Goal: Information Seeking & Learning: Learn about a topic

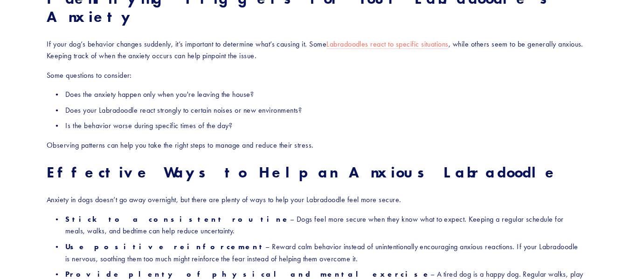
scroll to position [979, 0]
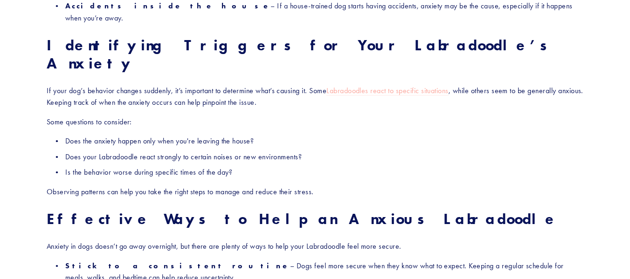
click at [388, 86] on link "Labradoodles react to specific situations" at bounding box center [387, 91] width 122 height 10
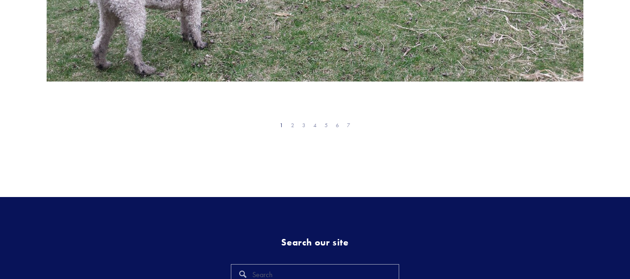
scroll to position [333, 0]
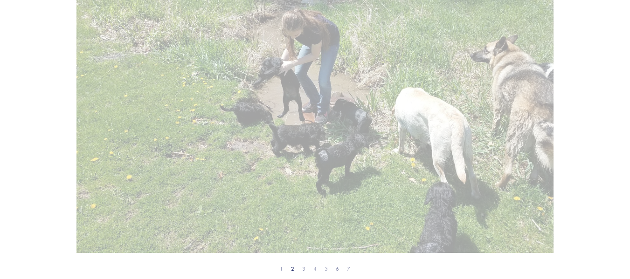
click at [291, 269] on span "2" at bounding box center [292, 269] width 3 height 7
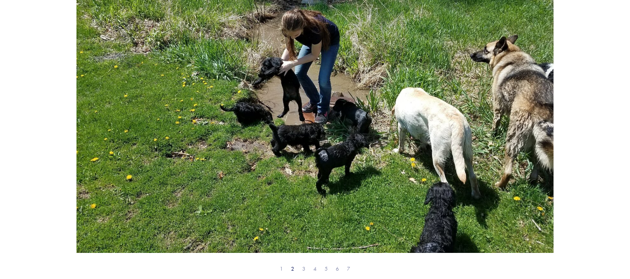
drag, startPoint x: 365, startPoint y: 189, endPoint x: 381, endPoint y: 188, distance: 16.3
click at [366, 189] on img at bounding box center [314, 75] width 477 height 358
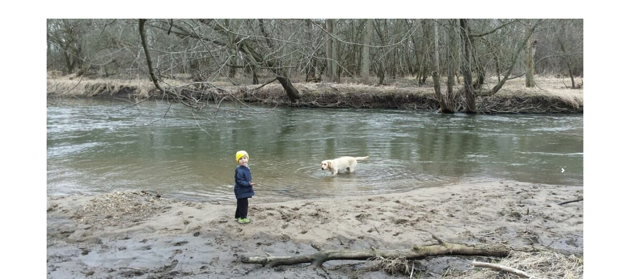
scroll to position [280, 0]
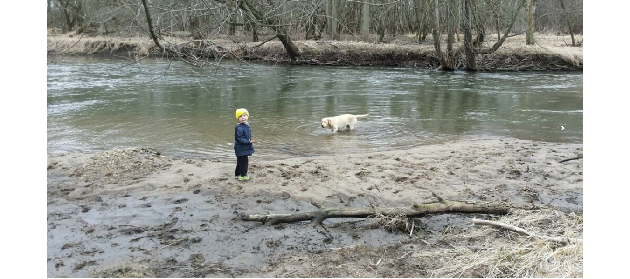
click at [455, 128] on img at bounding box center [315, 127] width 537 height 302
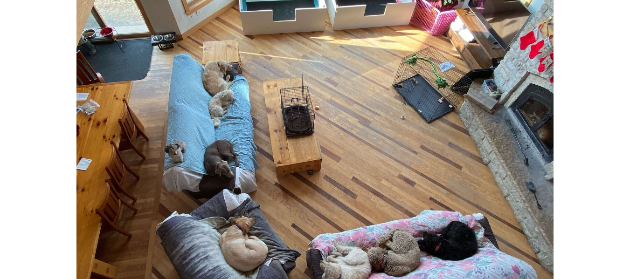
click at [455, 128] on img at bounding box center [314, 128] width 477 height 358
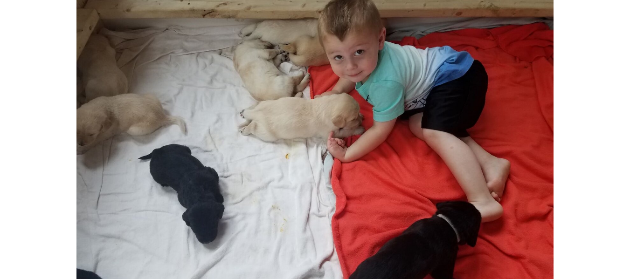
click at [455, 128] on img at bounding box center [314, 128] width 477 height 358
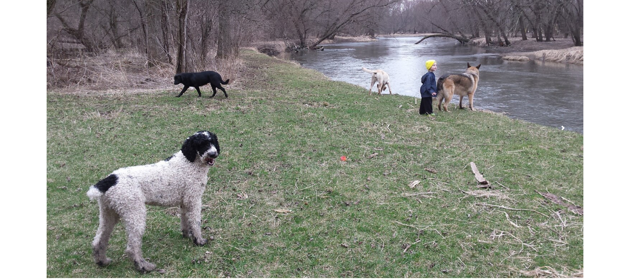
scroll to position [233, 0]
